Goal: Task Accomplishment & Management: Complete application form

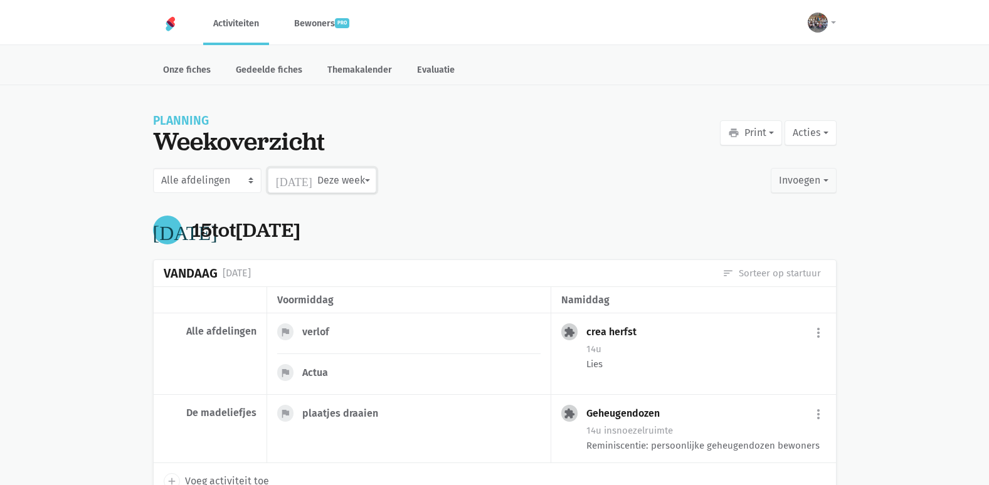
click at [309, 188] on button "[DATE] Deze week" at bounding box center [322, 180] width 109 height 25
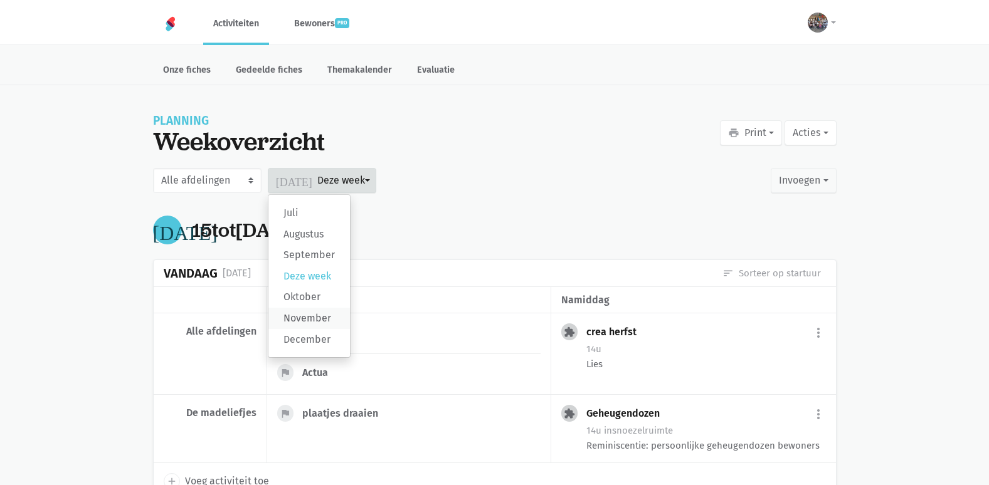
click at [304, 322] on label "November" at bounding box center [309, 318] width 82 height 21
click at [0, 0] on input "November" at bounding box center [0, 0] width 0 height 0
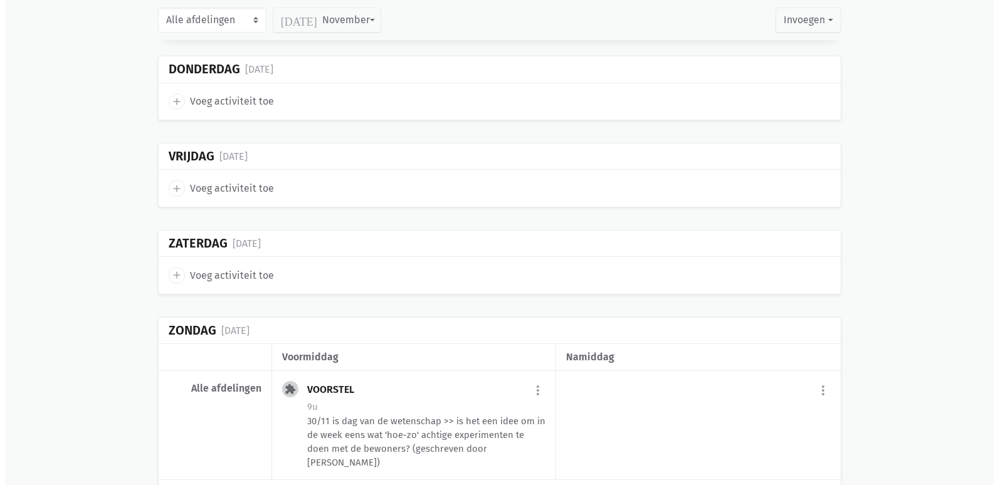
scroll to position [4892, 0]
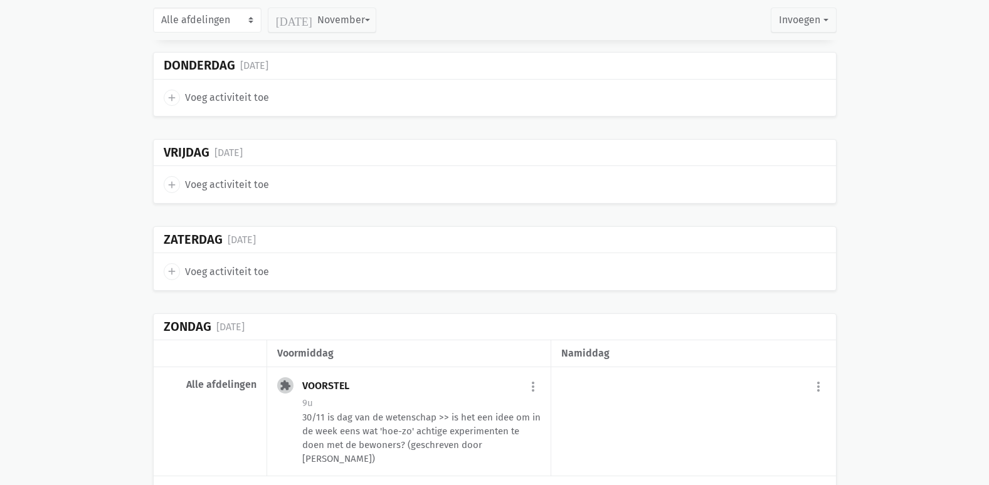
click at [234, 166] on div "add Voeg activiteit toe" at bounding box center [495, 184] width 682 height 36
click at [239, 177] on span "Voeg activiteit toe" at bounding box center [227, 185] width 84 height 16
select select "14:00"
select select "15:00"
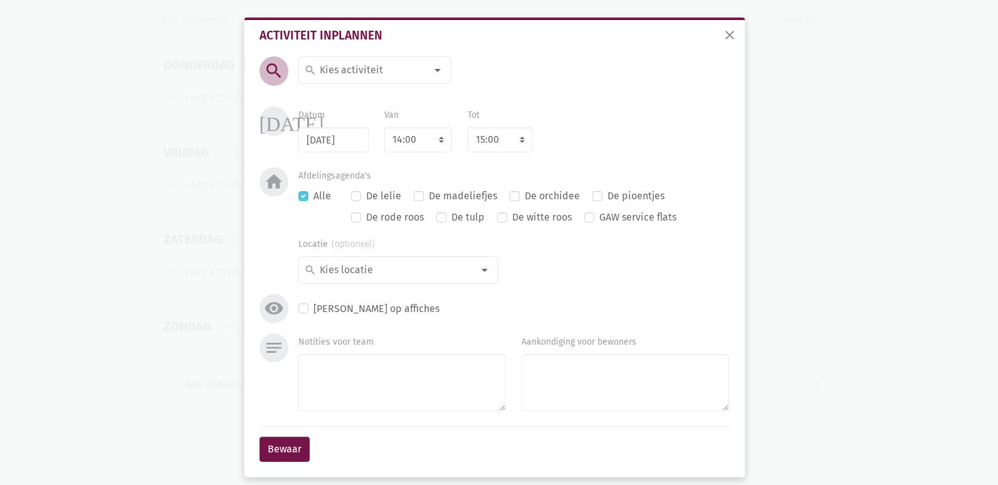
click at [385, 64] on input at bounding box center [372, 70] width 109 height 16
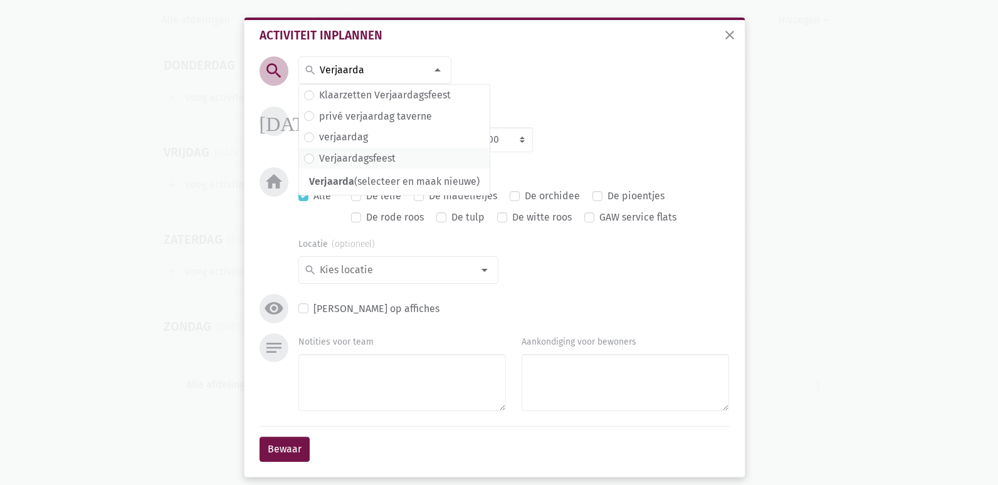
type input "Verjaarda"
click at [354, 158] on label "Verjaardagsfeest" at bounding box center [357, 159] width 77 height 16
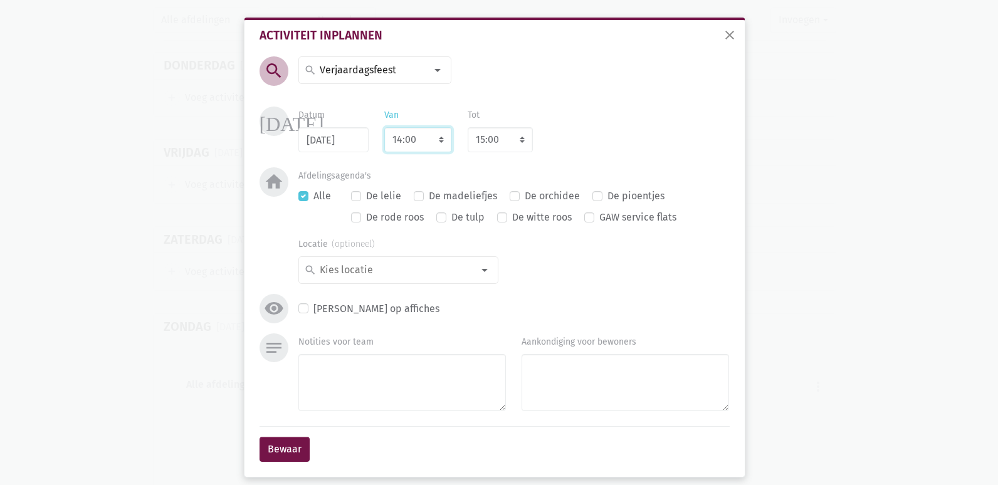
click at [423, 145] on select "7:00 7:15 7:30 7:45 8:00 8:15 8:30 8:45 9:00 9:15 9:30 9:45 10:00 10:15 10:30 1…" at bounding box center [418, 139] width 68 height 25
click at [534, 160] on div "[DATE] Datum [DATE] Van 7:00 7:15 7:30 7:45 8:00 8:15 8:30 8:45 9:00 9:15 9:30 …" at bounding box center [495, 137] width 477 height 61
click at [482, 270] on div at bounding box center [484, 270] width 25 height 25
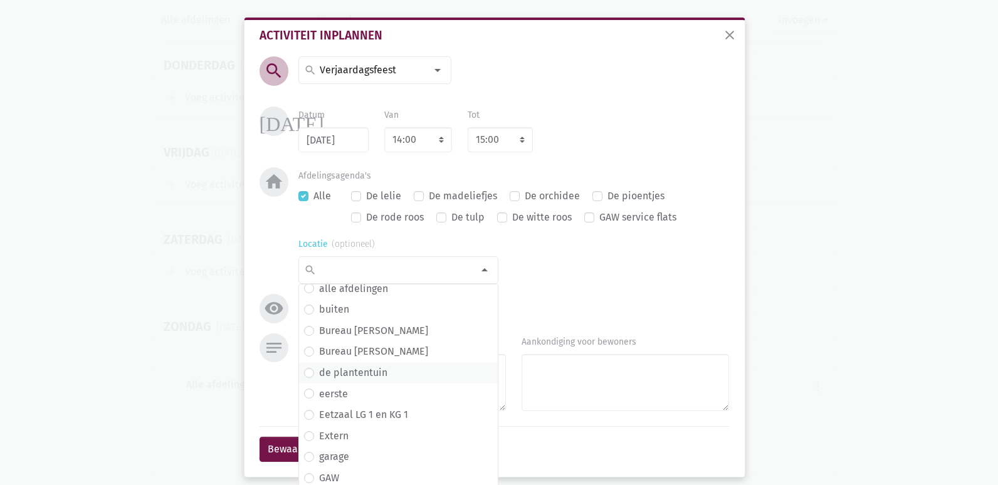
scroll to position [43, 0]
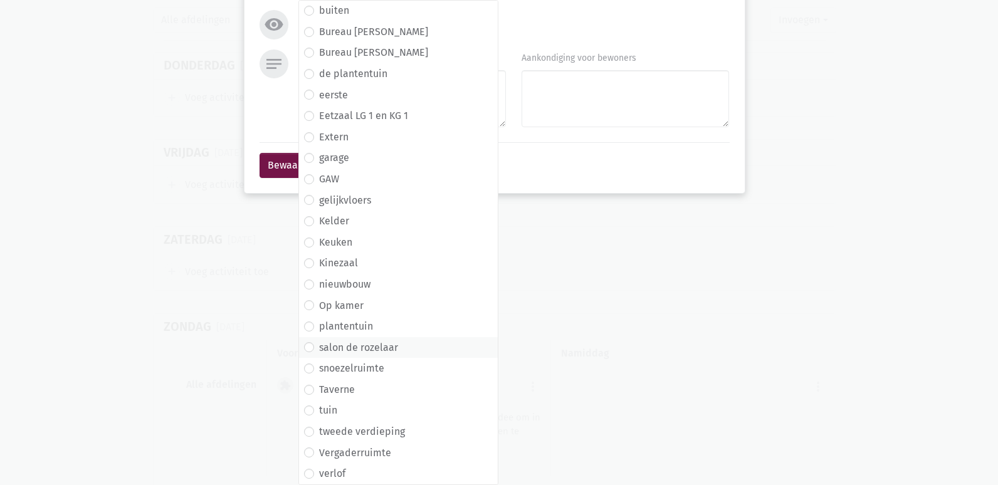
click at [381, 349] on label "salon de rozelaar" at bounding box center [358, 348] width 79 height 16
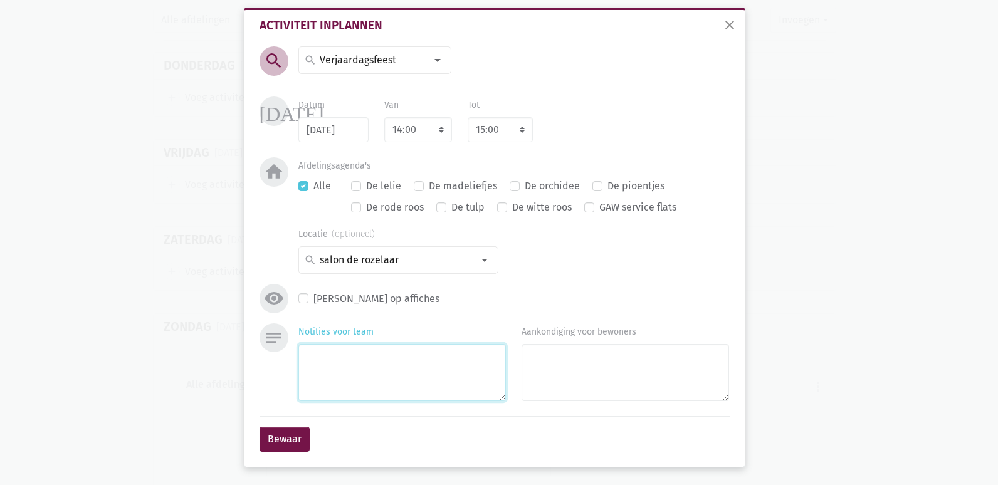
click at [352, 352] on textarea "Notities voor team" at bounding box center [403, 372] width 208 height 57
click at [391, 365] on textarea "Notities voor team" at bounding box center [403, 372] width 208 height 57
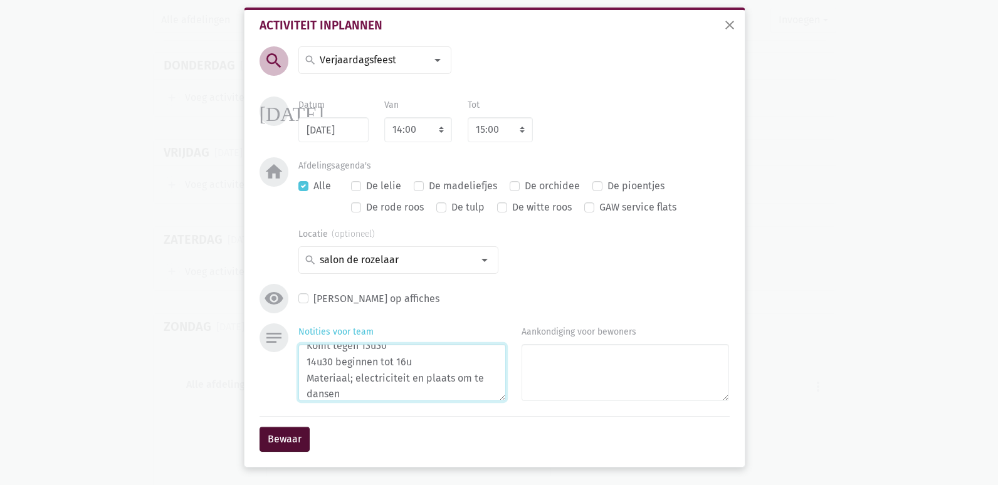
type textarea "[PERSON_NAME] Zanger Komt tegen 13u30 14u30 beginnen tot 16u Materiaal; electri…"
click at [276, 442] on button "Bewaar" at bounding box center [285, 439] width 50 height 25
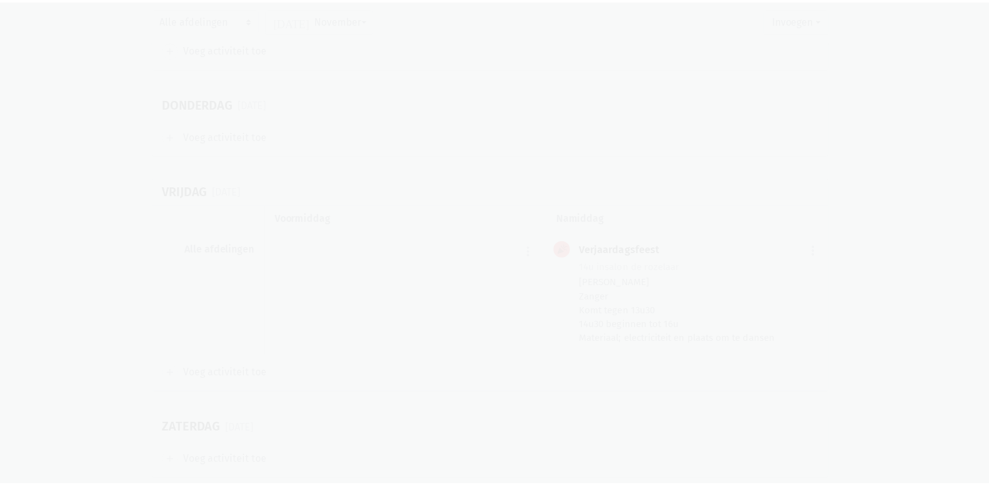
scroll to position [4852, 0]
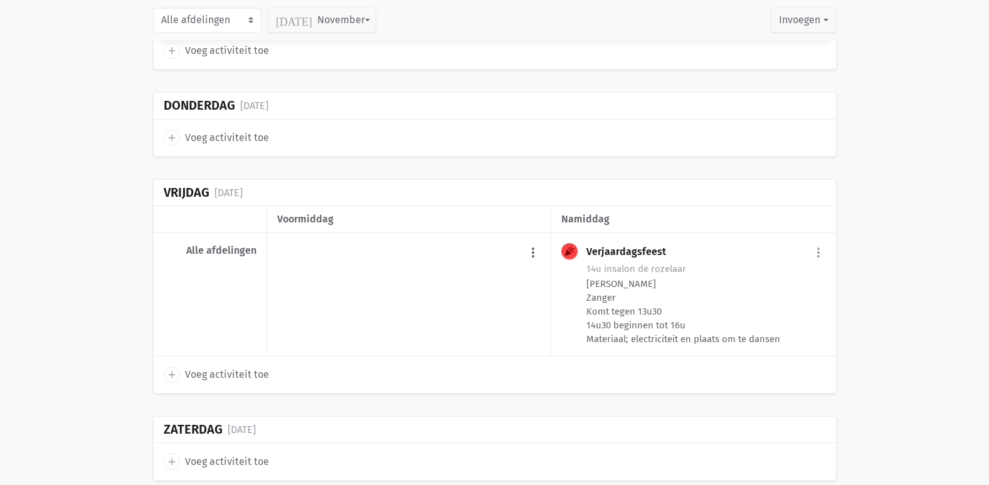
click at [528, 241] on button "more_vert" at bounding box center [533, 253] width 15 height 24
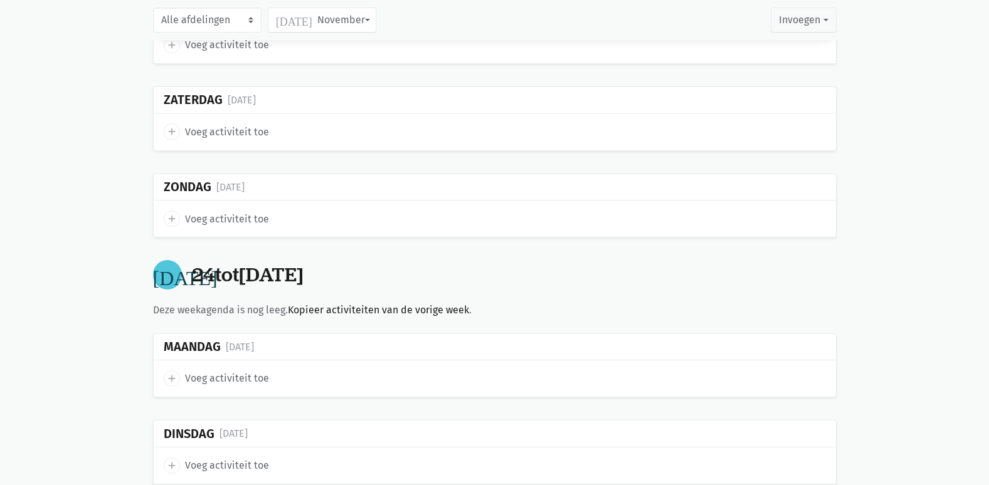
scroll to position [4287, 0]
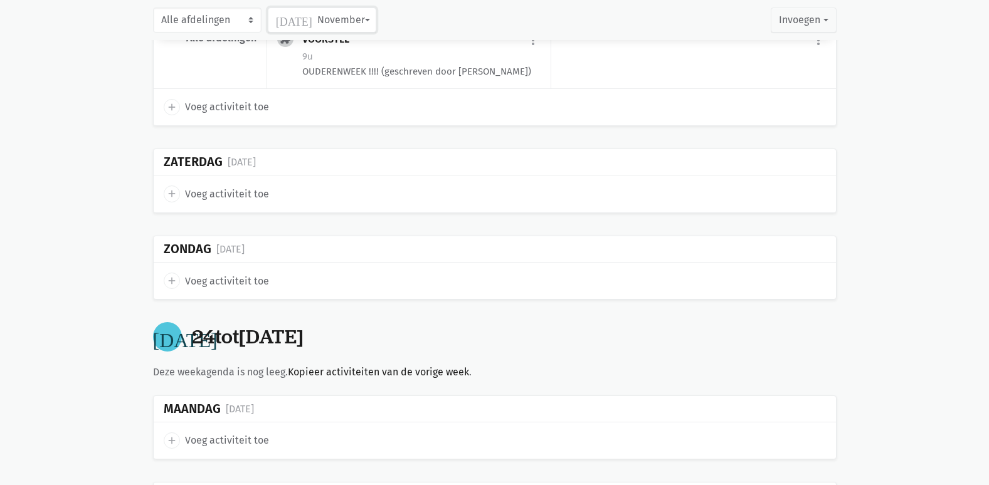
click at [314, 18] on button "[DATE] November" at bounding box center [322, 20] width 109 height 25
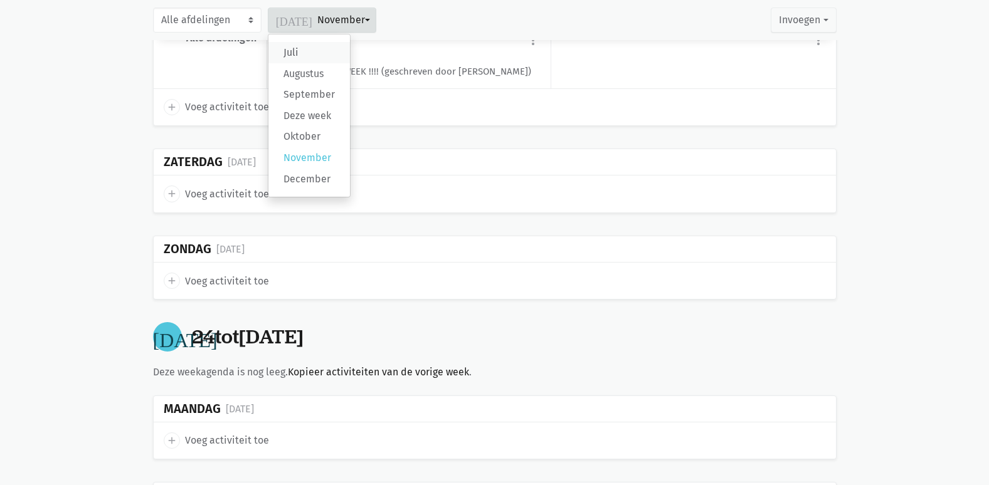
click at [313, 50] on label "Juli" at bounding box center [309, 52] width 82 height 21
click at [0, 0] on input "Juli" at bounding box center [0, 0] width 0 height 0
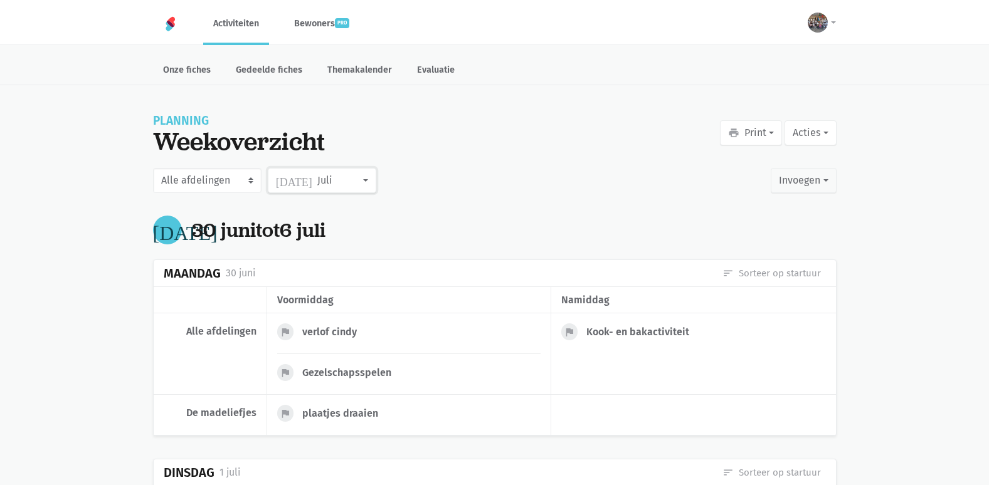
click at [341, 190] on button "[DATE] Juli" at bounding box center [322, 180] width 109 height 25
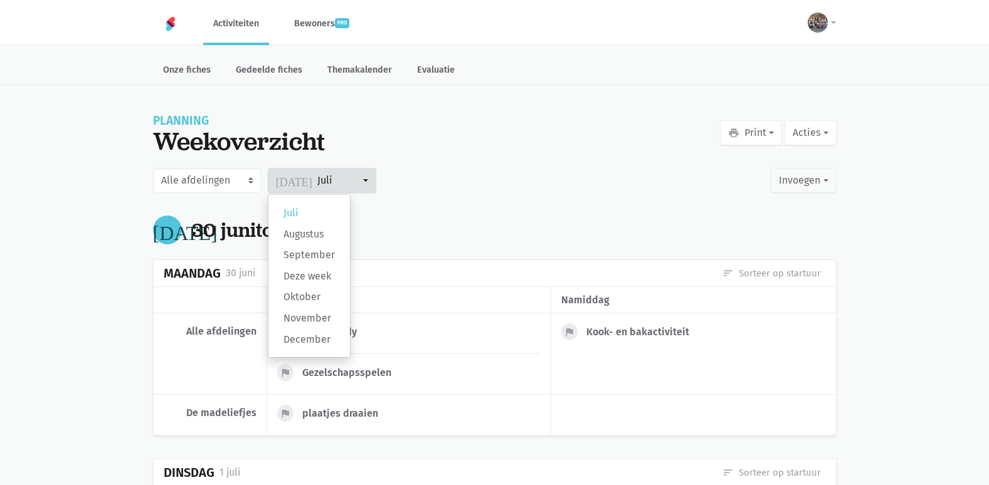
click at [461, 136] on div "Planning Weekoverzicht print Print Acties calendar_month Beheer standaardplanni…" at bounding box center [495, 137] width 684 height 45
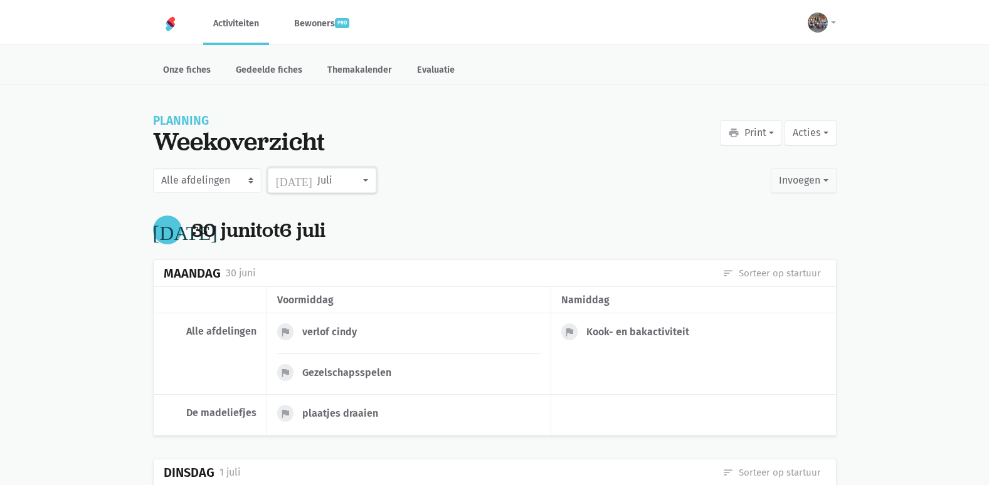
drag, startPoint x: 336, startPoint y: 170, endPoint x: 343, endPoint y: 180, distance: 12.2
click at [336, 170] on button "[DATE] Juli" at bounding box center [322, 180] width 109 height 25
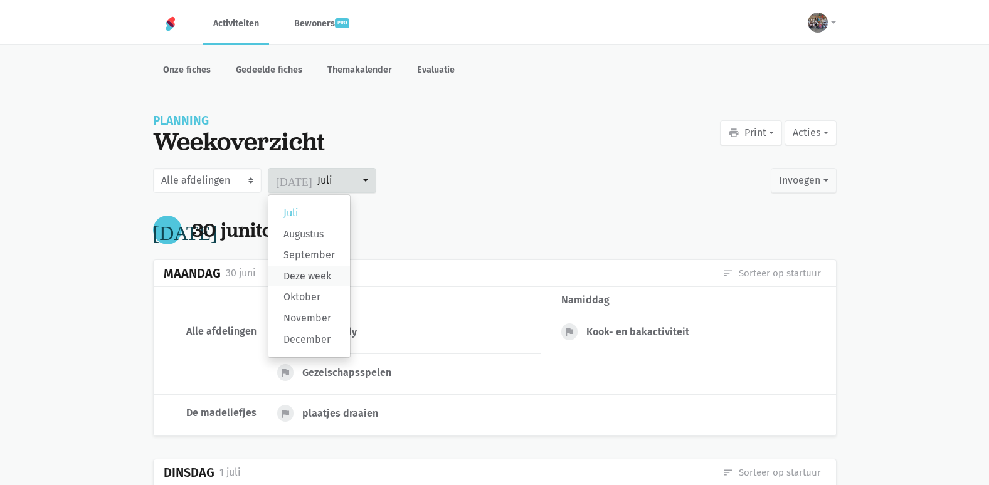
click at [314, 277] on label "Deze week" at bounding box center [309, 276] width 82 height 21
click at [0, 0] on input "Deze week" at bounding box center [0, 0] width 0 height 0
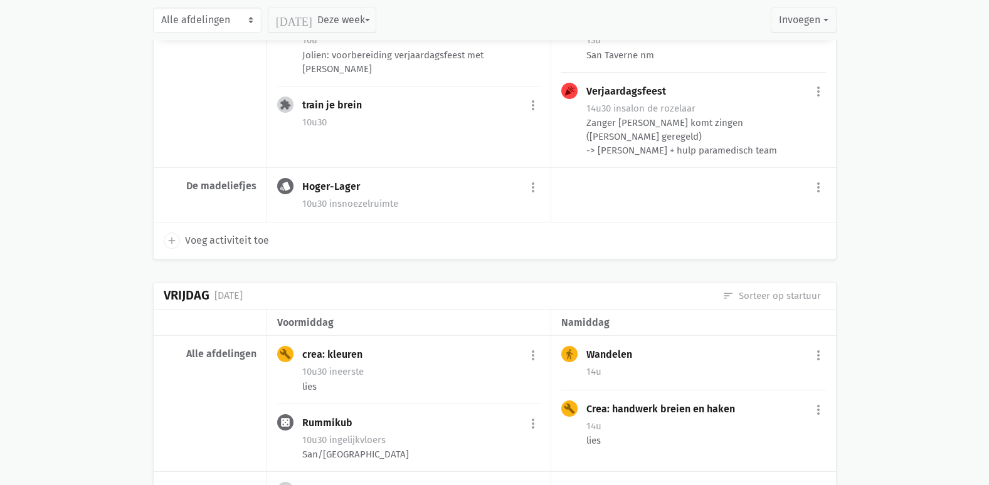
scroll to position [3224, 0]
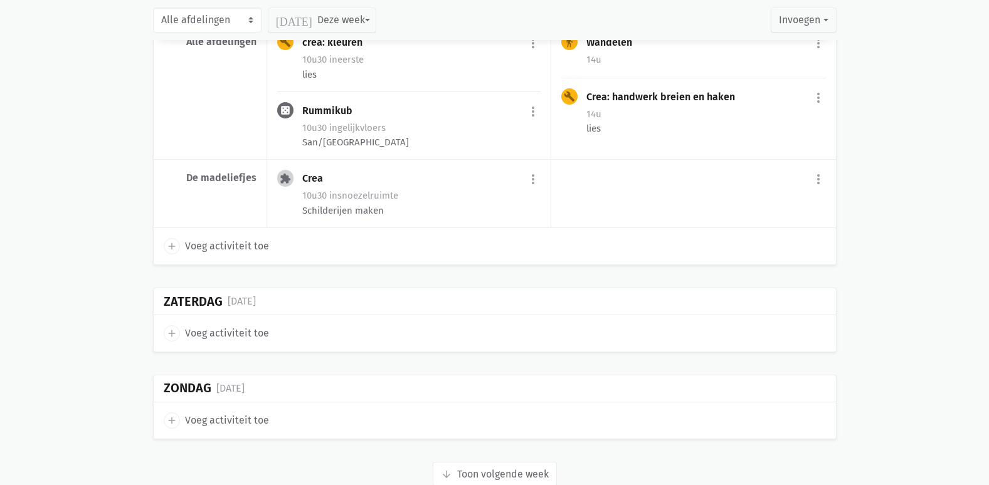
scroll to position [3663, 0]
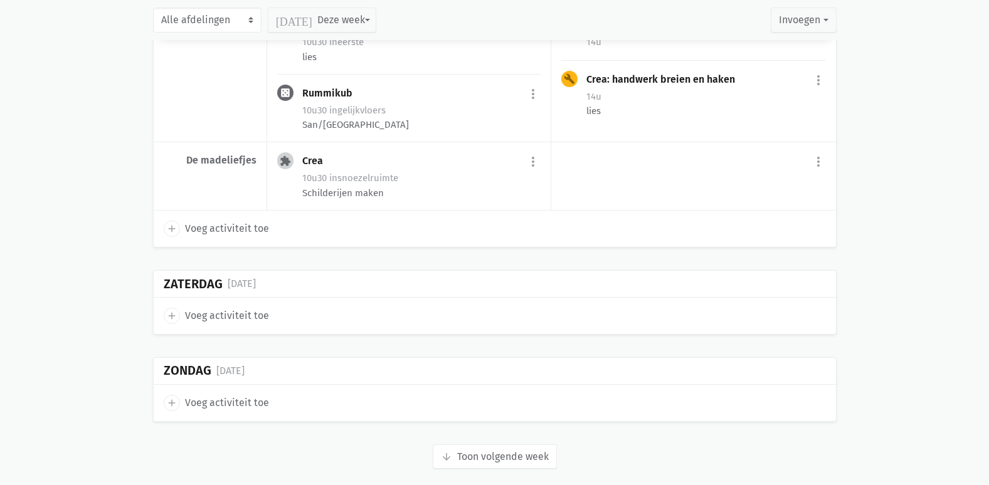
click at [485, 445] on button "arrow_downward Week wordt geladen Toon volgende week" at bounding box center [495, 457] width 124 height 25
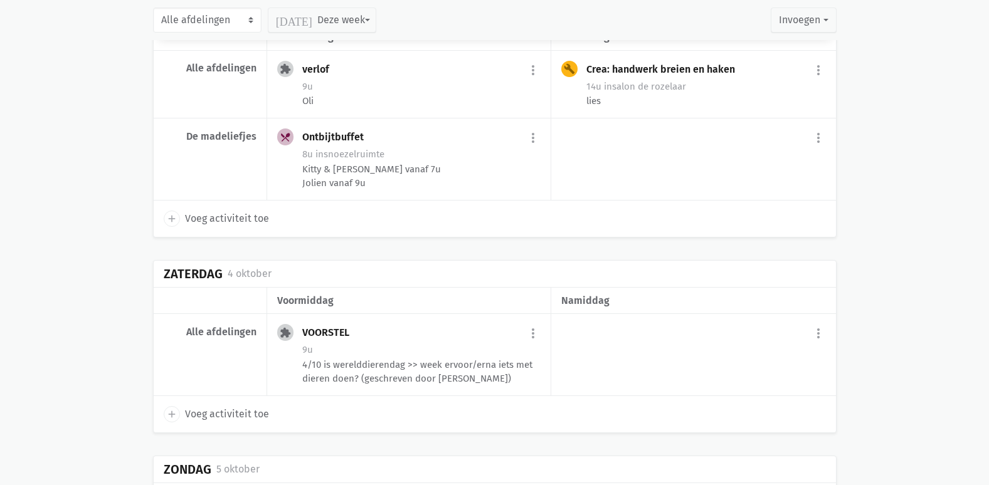
scroll to position [5433, 0]
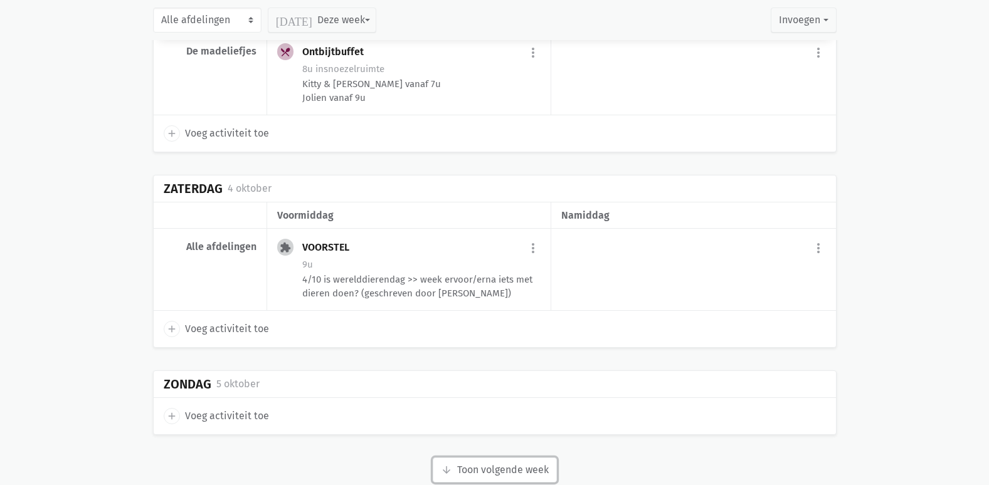
click at [484, 458] on button "arrow_downward Week wordt geladen Toon volgende week" at bounding box center [495, 470] width 124 height 25
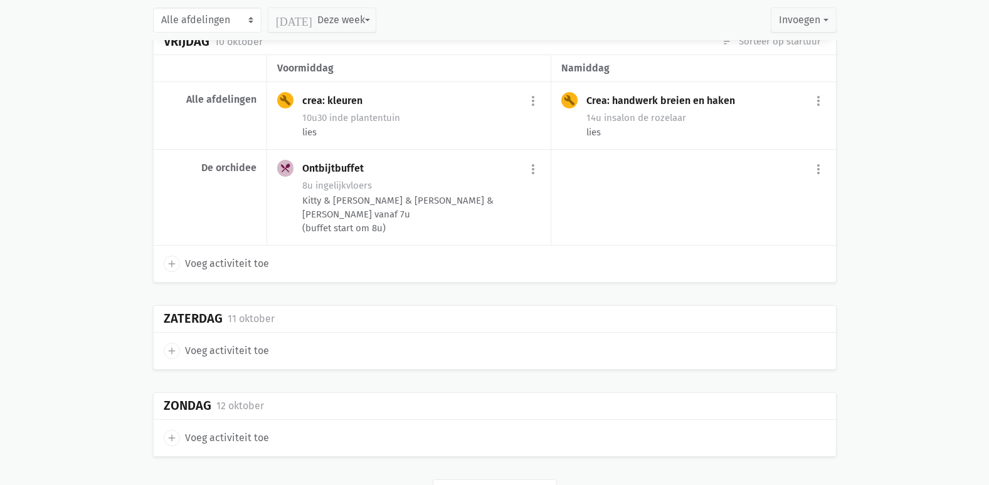
scroll to position [6834, 0]
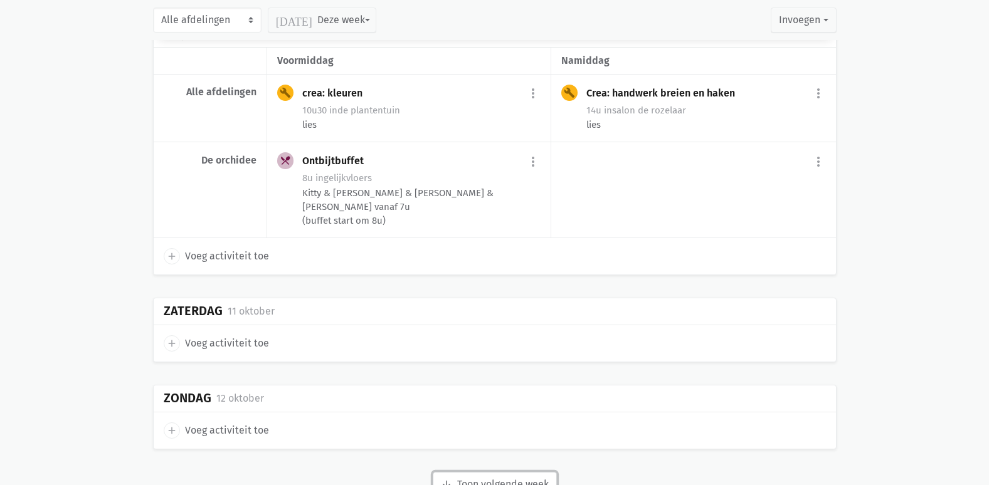
click at [490, 472] on button "arrow_downward Week wordt geladen Toon volgende week" at bounding box center [495, 484] width 124 height 25
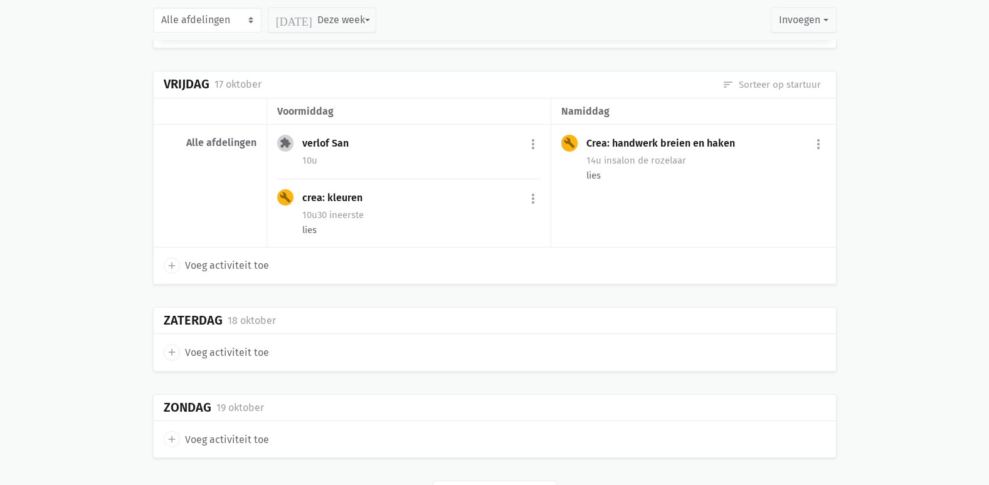
scroll to position [8180, 0]
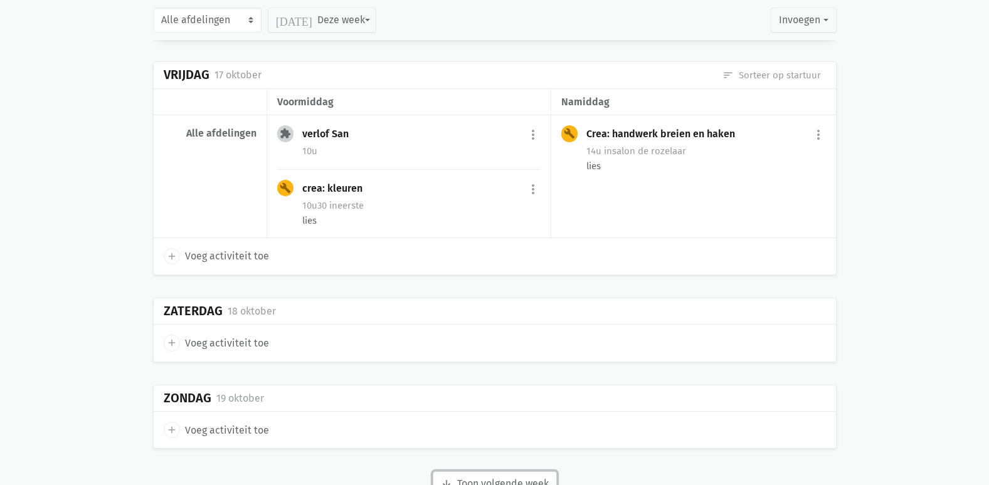
click at [474, 472] on button "arrow_downward Week wordt geladen Toon volgende week" at bounding box center [495, 484] width 124 height 25
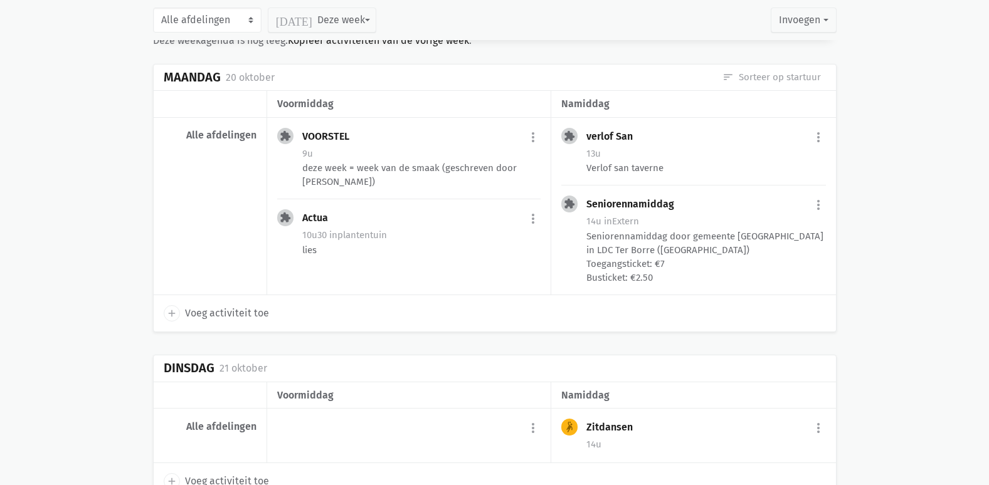
scroll to position [8681, 0]
